Goal: Information Seeking & Learning: Learn about a topic

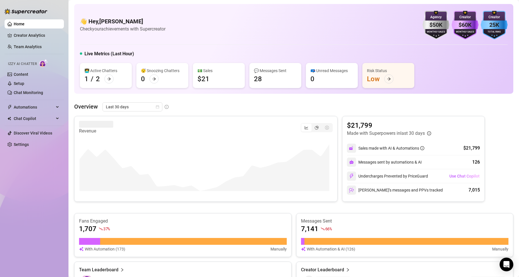
click at [427, 22] on div "$50K" at bounding box center [436, 25] width 27 height 9
click at [97, 25] on h4 "👋 Hey, [PERSON_NAME]" at bounding box center [123, 21] width 86 height 8
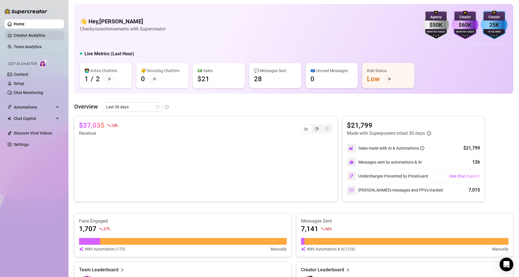
click at [16, 34] on link "Creator Analytics" at bounding box center [37, 35] width 46 height 9
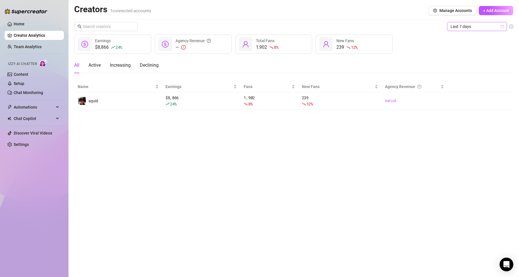
click at [492, 24] on span "Last 7 days" at bounding box center [477, 26] width 53 height 9
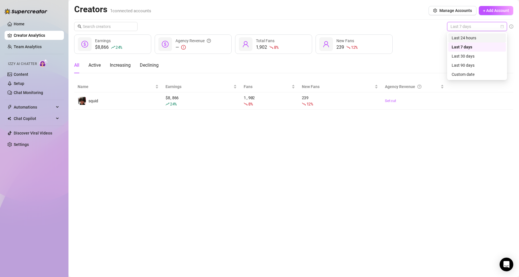
click at [485, 39] on div "Last 24 hours" at bounding box center [477, 38] width 51 height 6
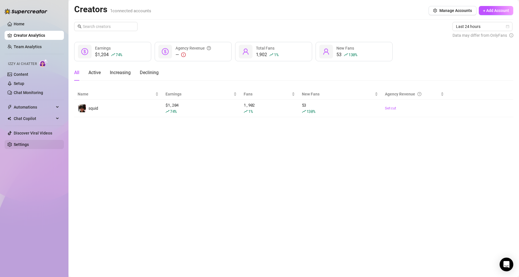
click at [29, 147] on link "Settings" at bounding box center [21, 144] width 15 height 5
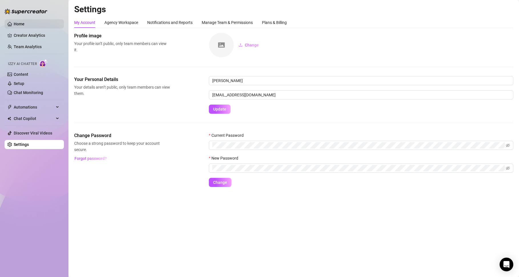
click at [25, 26] on link "Home" at bounding box center [19, 24] width 11 height 5
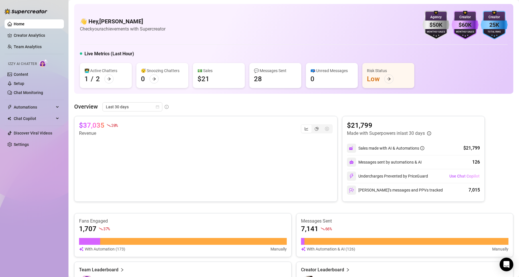
click at [443, 25] on div "$50K" at bounding box center [436, 25] width 27 height 9
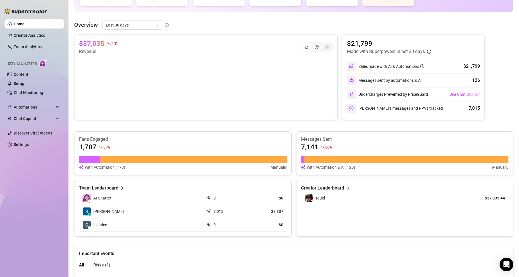
scroll to position [134, 0]
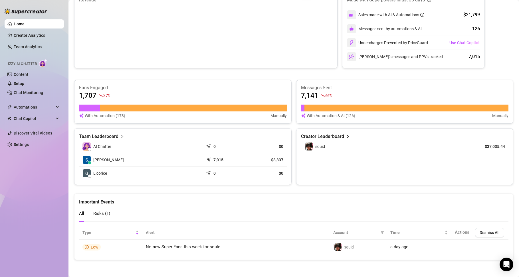
click at [324, 147] on div "squid" at bounding box center [388, 146] width 168 height 9
click at [339, 137] on article "Creator Leaderboard" at bounding box center [322, 136] width 43 height 7
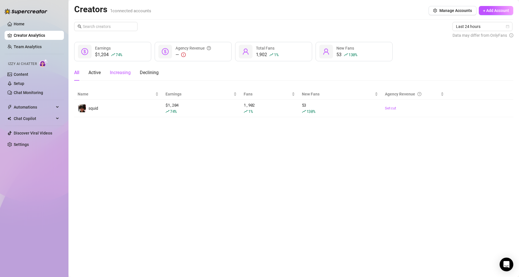
click at [115, 75] on div "Increasing" at bounding box center [120, 72] width 21 height 7
click at [95, 76] on div "Active" at bounding box center [94, 72] width 12 height 7
click at [140, 73] on div "All Active Increasing Declining" at bounding box center [116, 73] width 84 height 16
click at [143, 74] on div "Declining" at bounding box center [149, 72] width 19 height 7
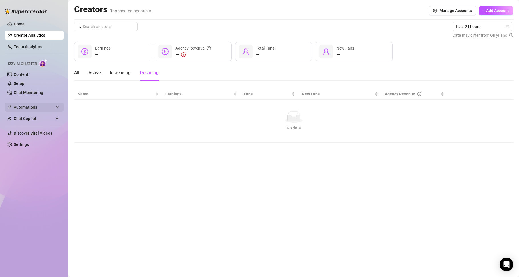
click at [38, 109] on span "Automations" at bounding box center [34, 107] width 41 height 9
